Goal: Information Seeking & Learning: Learn about a topic

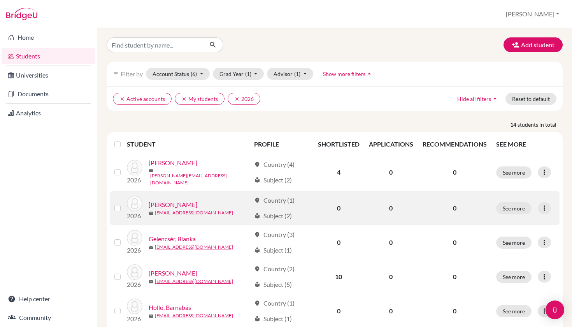
click at [189, 200] on link "[PERSON_NAME]" at bounding box center [173, 204] width 49 height 9
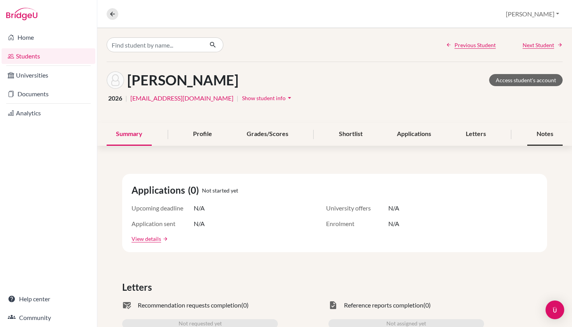
click at [553, 135] on div "Notes" at bounding box center [544, 134] width 35 height 23
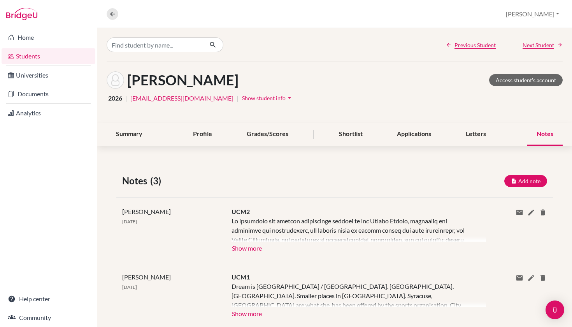
click at [248, 242] on button "Show more" at bounding box center [247, 247] width 31 height 12
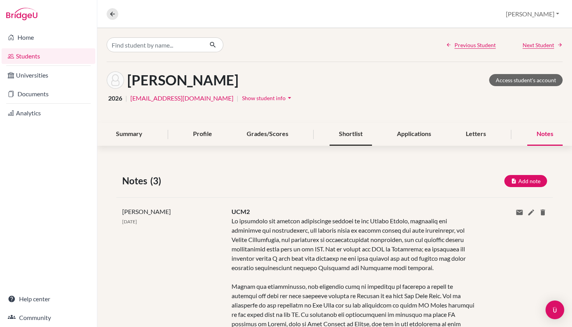
click at [352, 134] on div "Shortlist" at bounding box center [351, 134] width 42 height 23
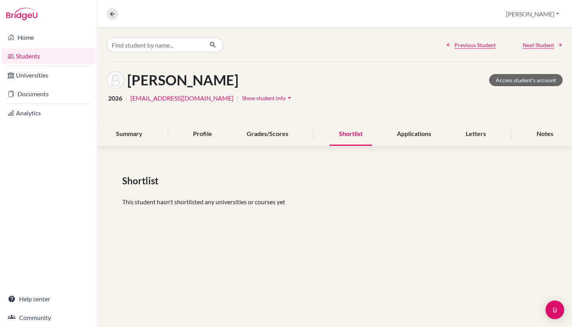
click at [234, 195] on div "Shortlist This student hasn't shortlisted any universities or courses yet" at bounding box center [334, 193] width 475 height 76
click at [216, 200] on p "This student hasn't shortlisted any universities or courses yet" at bounding box center [334, 201] width 425 height 9
drag, startPoint x: 216, startPoint y: 200, endPoint x: 295, endPoint y: 191, distance: 79.6
click at [295, 191] on div "Shortlist This student hasn't shortlisted any universities or courses yet" at bounding box center [334, 193] width 475 height 76
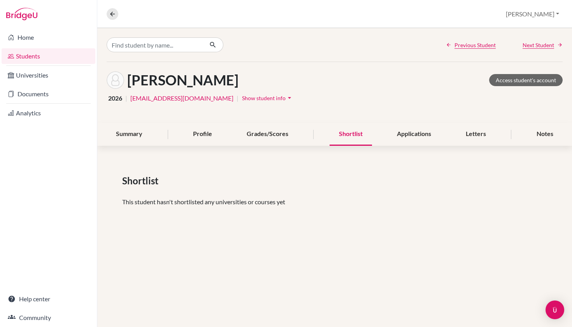
click at [347, 130] on div "Shortlist" at bounding box center [351, 134] width 42 height 23
click at [267, 132] on div "Grades/Scores" at bounding box center [267, 134] width 60 height 23
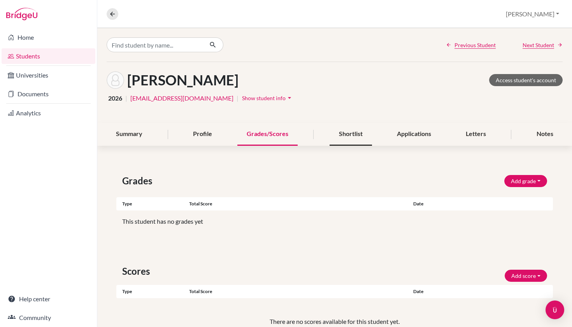
click at [343, 131] on div "Shortlist" at bounding box center [351, 134] width 42 height 23
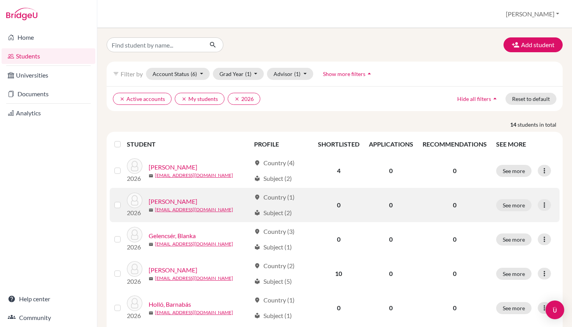
click at [182, 198] on link "[PERSON_NAME]" at bounding box center [173, 201] width 49 height 9
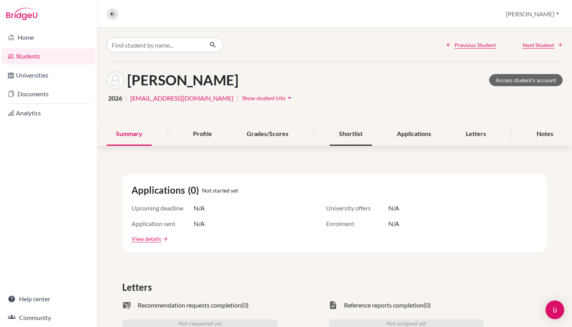
click at [343, 131] on div "Shortlist" at bounding box center [351, 134] width 42 height 23
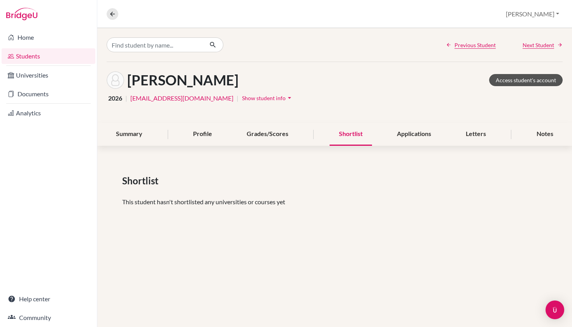
click at [511, 78] on link "Access student's account" at bounding box center [526, 80] width 74 height 12
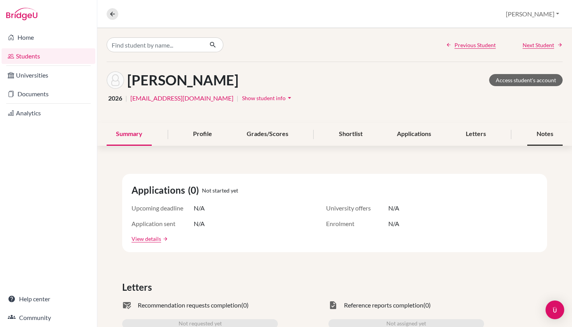
click at [535, 135] on div "Notes" at bounding box center [544, 134] width 35 height 23
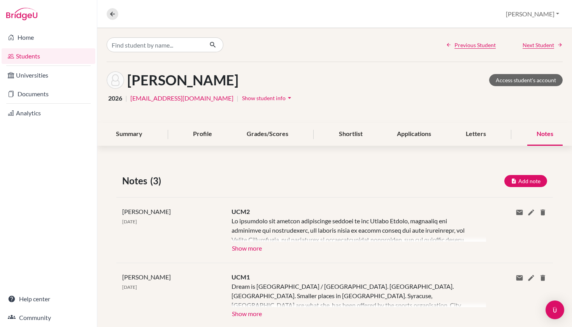
click at [256, 248] on button "Show more" at bounding box center [247, 247] width 31 height 12
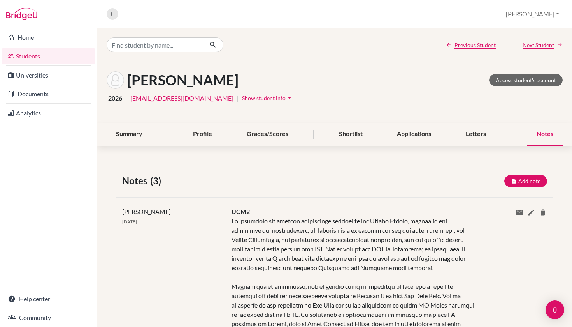
click at [49, 58] on link "Students" at bounding box center [49, 56] width 94 height 16
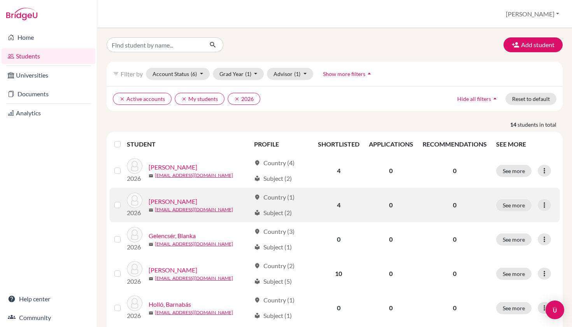
click at [181, 203] on link "[PERSON_NAME]" at bounding box center [173, 201] width 49 height 9
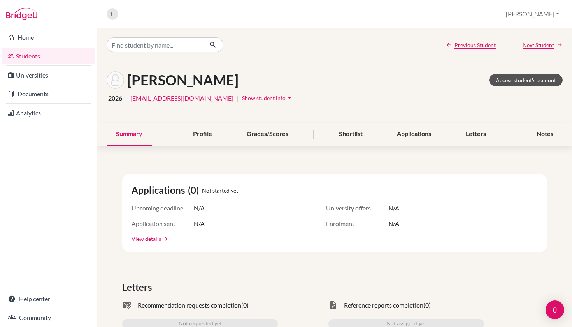
click at [533, 83] on link "Access student's account" at bounding box center [526, 80] width 74 height 12
click at [43, 53] on link "Students" at bounding box center [49, 56] width 94 height 16
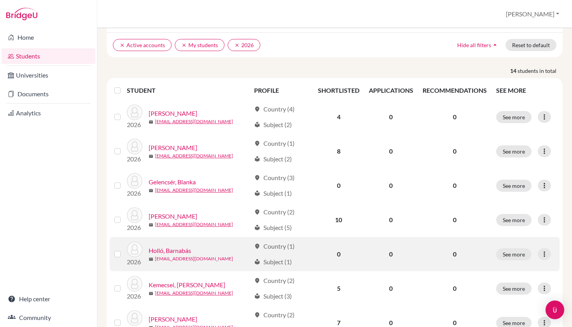
scroll to position [61, 0]
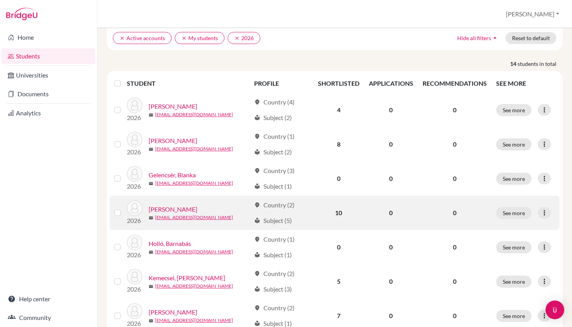
click at [174, 207] on link "[PERSON_NAME]" at bounding box center [173, 208] width 49 height 9
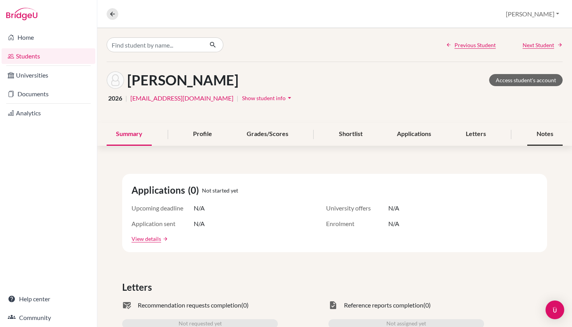
click at [561, 127] on div "Notes" at bounding box center [544, 134] width 35 height 23
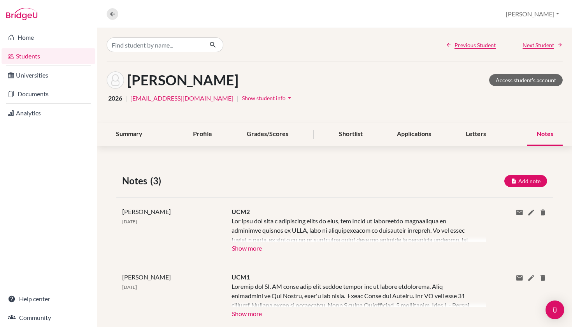
click at [246, 249] on button "Show more" at bounding box center [247, 247] width 31 height 12
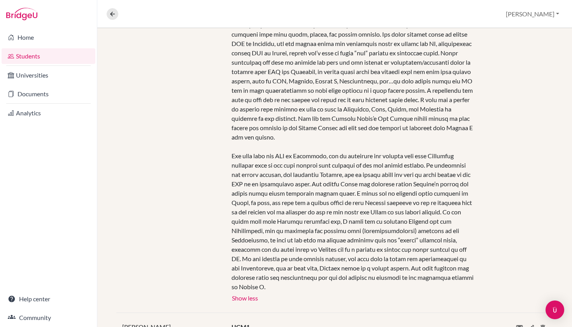
scroll to position [292, 0]
